Goal: Navigation & Orientation: Find specific page/section

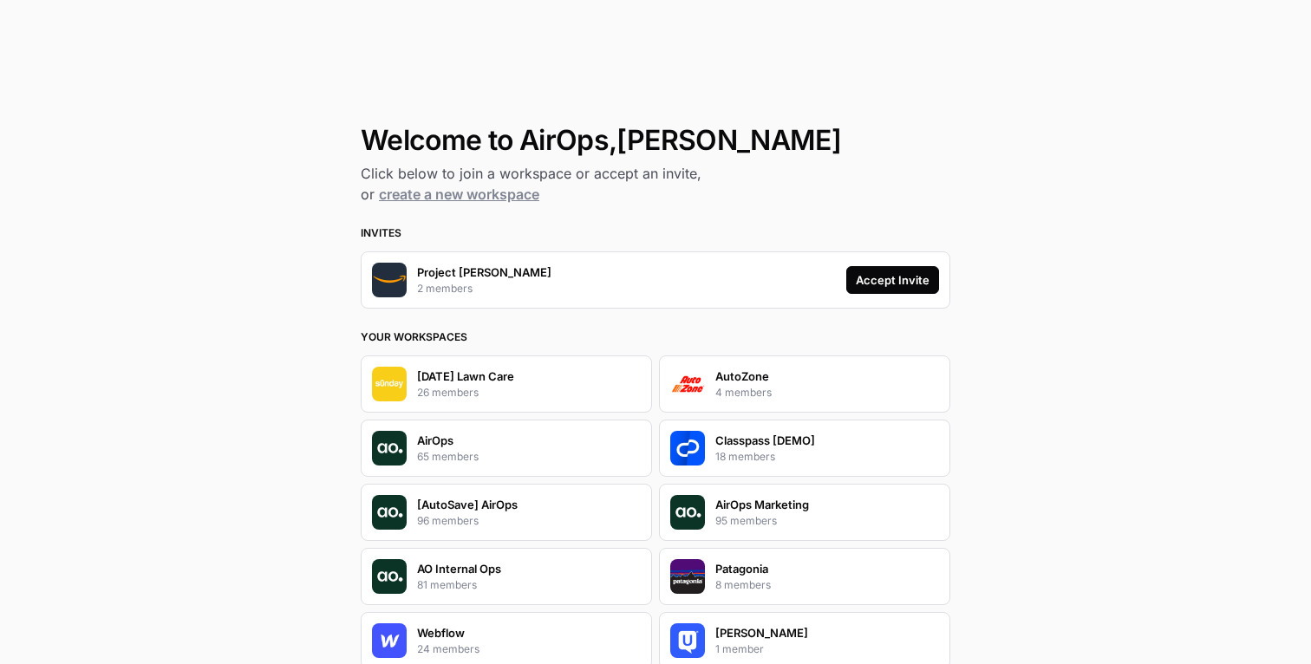
click at [879, 283] on div "Accept Invite" at bounding box center [893, 279] width 74 height 17
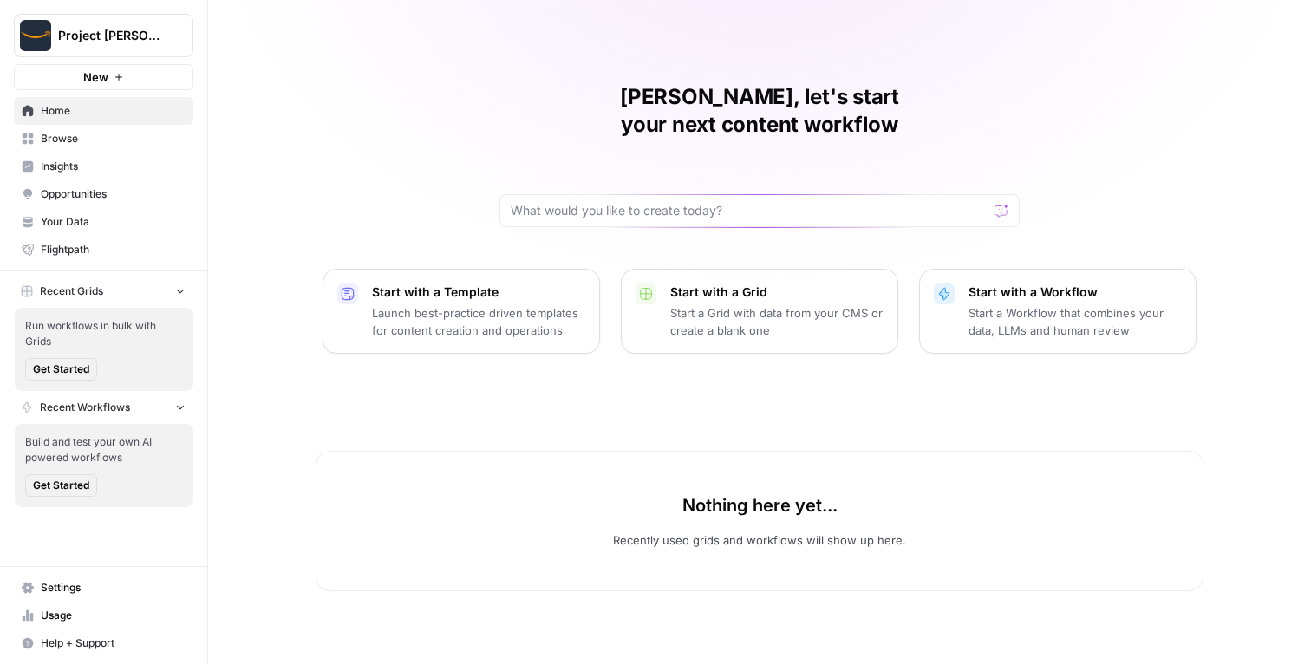
click at [93, 143] on span "Browse" at bounding box center [113, 139] width 145 height 16
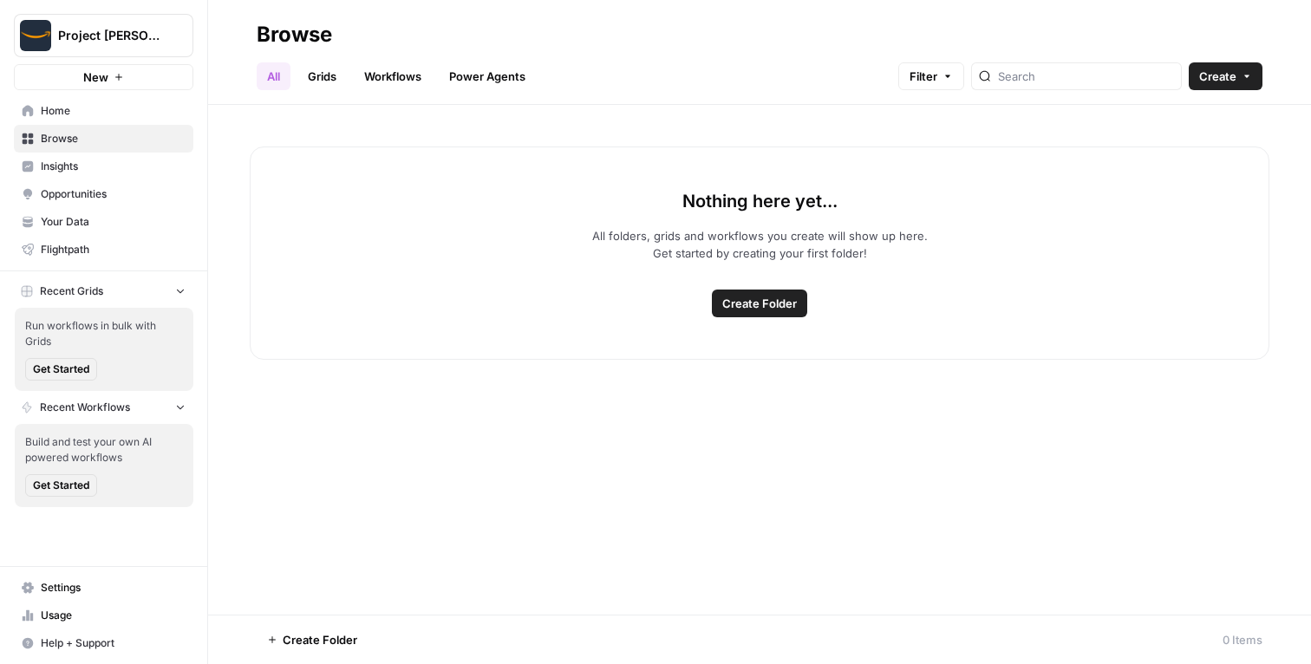
click at [89, 125] on link "Browse" at bounding box center [104, 139] width 180 height 28
click at [90, 106] on span "Home" at bounding box center [113, 111] width 145 height 16
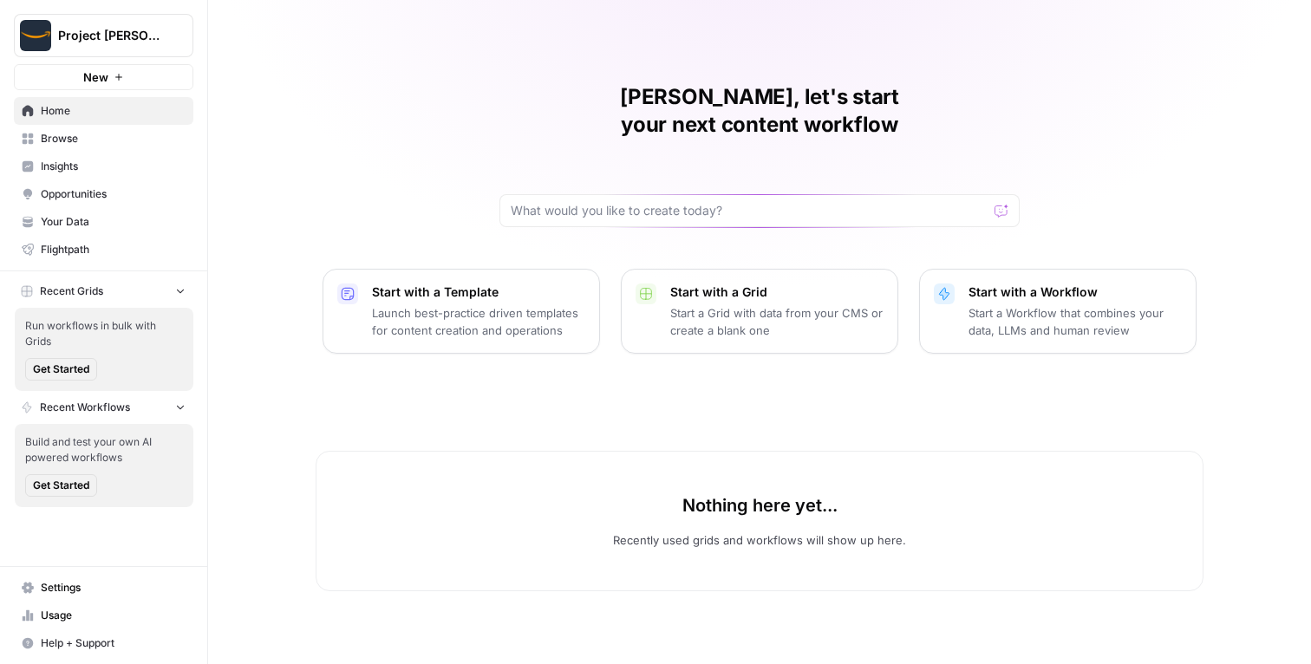
click at [87, 137] on span "Browse" at bounding box center [113, 139] width 145 height 16
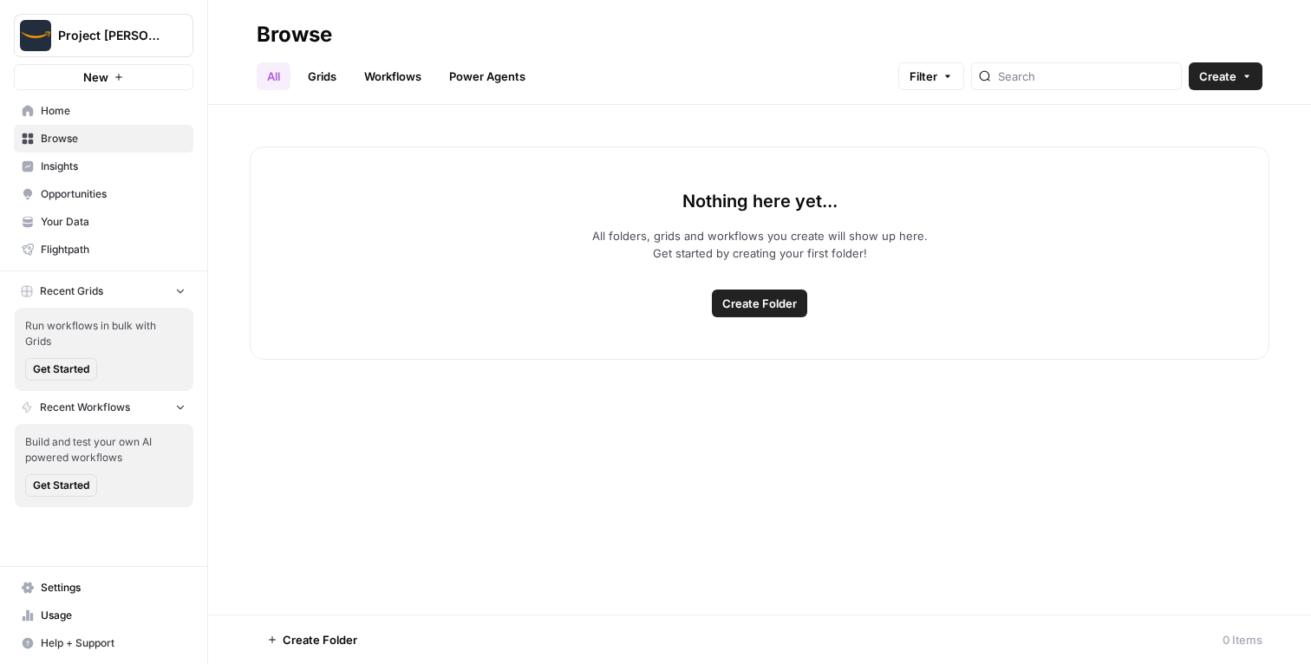
click at [324, 75] on link "Grids" at bounding box center [321, 76] width 49 height 28
click at [250, 76] on header "Browse All Grids Workflows Power Agents Filter Create" at bounding box center [759, 52] width 1103 height 105
click at [73, 211] on link "Your Data" at bounding box center [104, 222] width 180 height 28
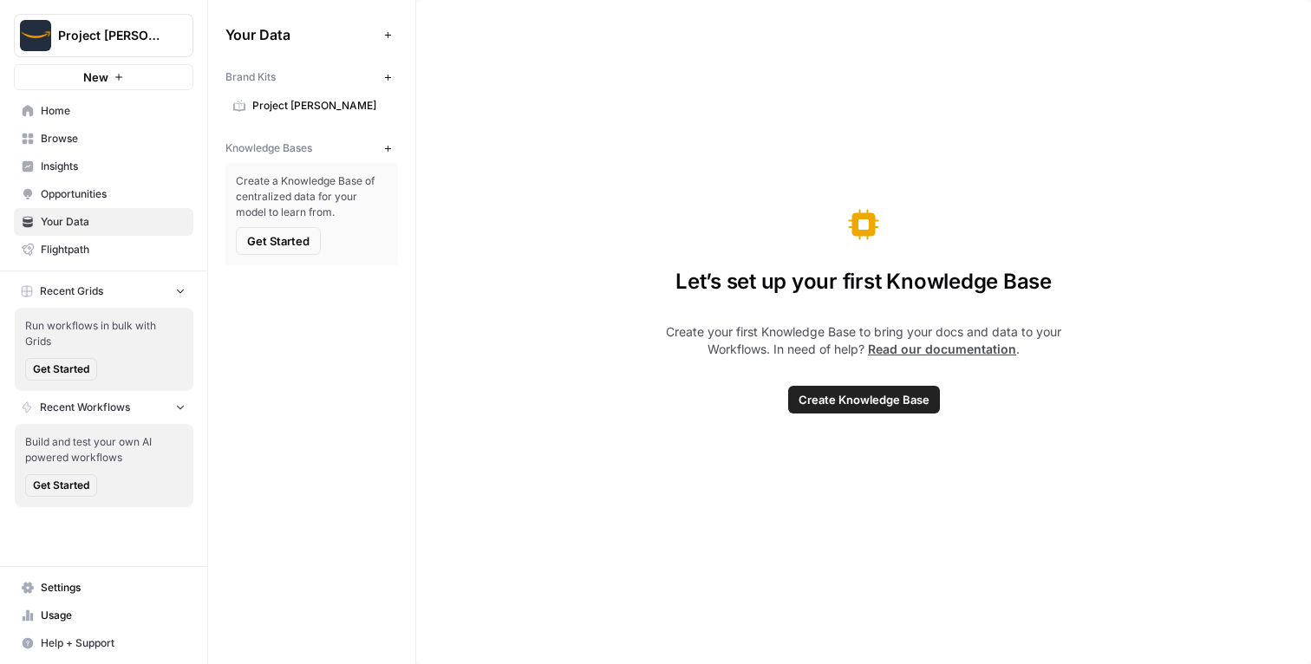
click at [273, 101] on span "Project [PERSON_NAME]" at bounding box center [321, 106] width 138 height 16
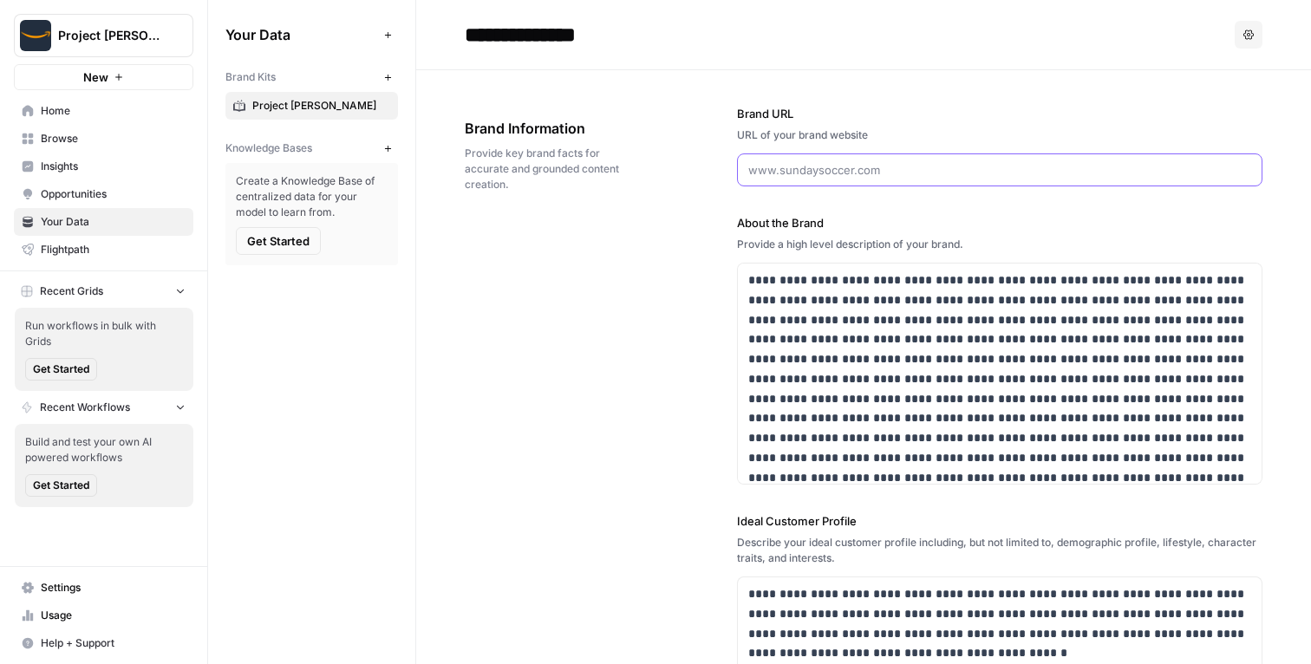
click at [824, 167] on input "Brand URL" at bounding box center [999, 169] width 503 height 17
click at [666, 250] on div "**********" at bounding box center [864, 641] width 798 height 1142
click at [53, 119] on link "Home" at bounding box center [104, 111] width 180 height 28
